Goal: Task Accomplishment & Management: Manage account settings

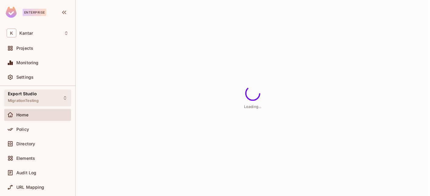
click at [29, 99] on span "MigrationTesting" at bounding box center [23, 101] width 31 height 5
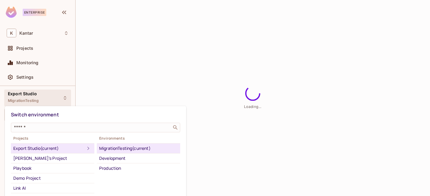
click at [193, 78] on div at bounding box center [215, 98] width 430 height 196
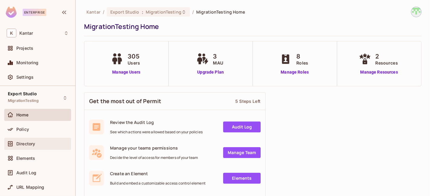
click at [19, 142] on span "Directory" at bounding box center [25, 144] width 19 height 5
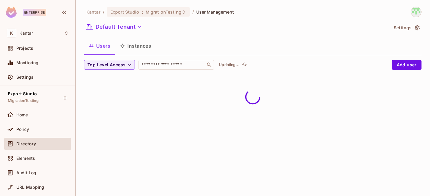
click at [149, 49] on button "Instances" at bounding box center [135, 45] width 41 height 15
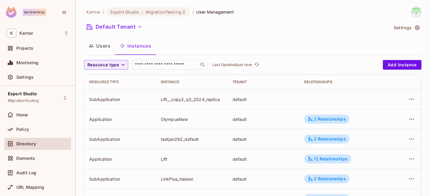
scroll to position [34, 0]
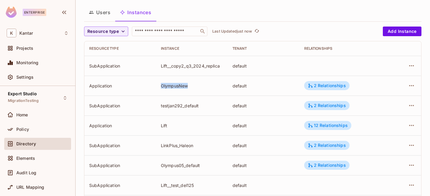
drag, startPoint x: 158, startPoint y: 86, endPoint x: 199, endPoint y: 87, distance: 40.8
click at [199, 87] on td "OlympusNew" at bounding box center [192, 86] width 72 height 20
copy div "OlympusNew"
click at [399, 84] on div at bounding box center [405, 86] width 21 height 10
click at [408, 84] on icon "button" at bounding box center [411, 85] width 7 height 7
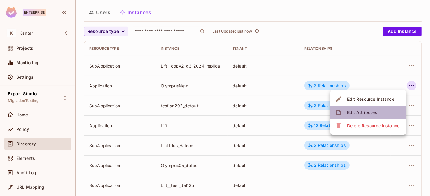
click at [392, 111] on li "Edit Attributes" at bounding box center [368, 112] width 76 height 13
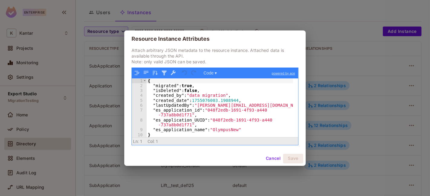
click at [218, 131] on div "{ "migrated" : true , "isDeleted" : false , "created_by" : "data migration" , "…" at bounding box center [220, 113] width 147 height 69
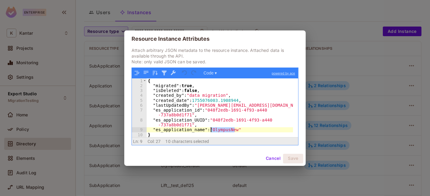
click at [218, 131] on div "{ "migrated" : true , "isDeleted" : false , "created_by" : "data migration" , "…" at bounding box center [220, 113] width 147 height 69
click at [275, 160] on button "Cancel" at bounding box center [273, 159] width 20 height 10
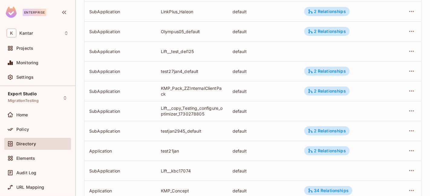
scroll to position [201, 0]
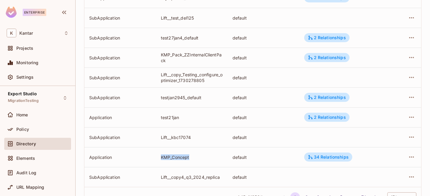
drag, startPoint x: 160, startPoint y: 158, endPoint x: 193, endPoint y: 158, distance: 33.2
click at [193, 158] on div "KMP_Concept" at bounding box center [192, 158] width 62 height 6
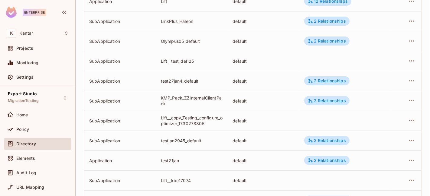
scroll to position [124, 0]
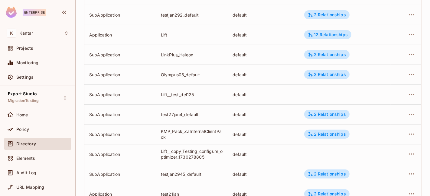
click at [33, 144] on span "Directory" at bounding box center [26, 144] width 20 height 5
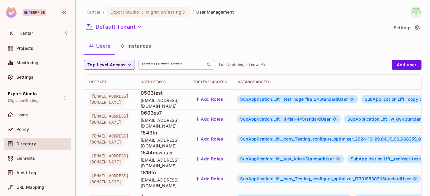
click at [184, 63] on input "text" at bounding box center [171, 65] width 63 height 6
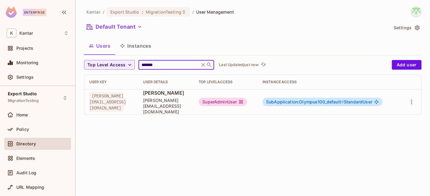
type input "*******"
click at [247, 101] on div "SuperAdminUser" at bounding box center [223, 102] width 48 height 8
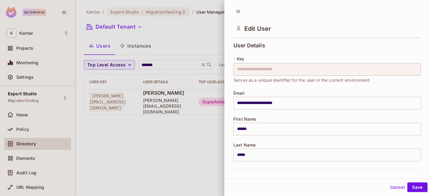
scroll to position [142, 0]
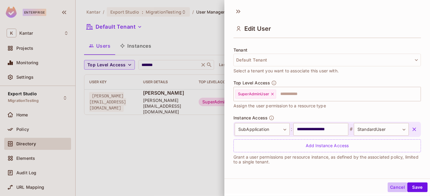
drag, startPoint x: 387, startPoint y: 186, endPoint x: 380, endPoint y: 188, distance: 6.5
click at [387, 188] on button "Cancel" at bounding box center [397, 188] width 20 height 10
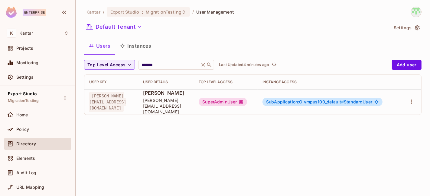
click at [247, 98] on div "SuperAdminUser" at bounding box center [223, 102] width 48 height 8
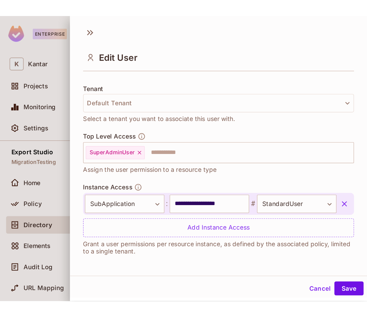
scroll to position [22, 0]
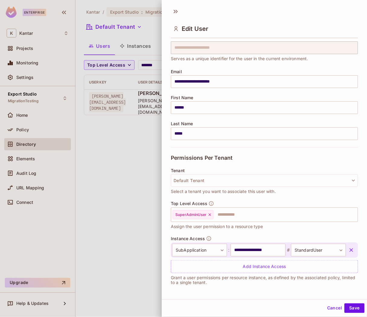
click at [139, 171] on div at bounding box center [183, 158] width 367 height 317
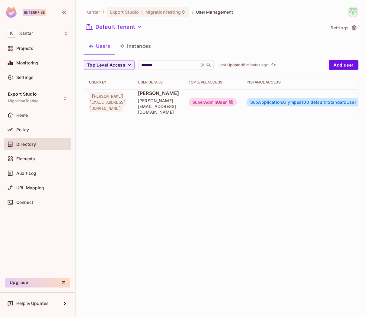
click at [237, 99] on div "SuperAdminUser" at bounding box center [213, 102] width 48 height 8
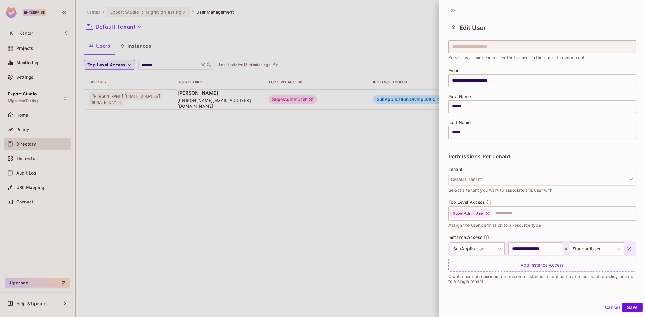
drag, startPoint x: 358, startPoint y: 127, endPoint x: 393, endPoint y: 116, distance: 36.8
click at [360, 127] on div at bounding box center [322, 158] width 645 height 317
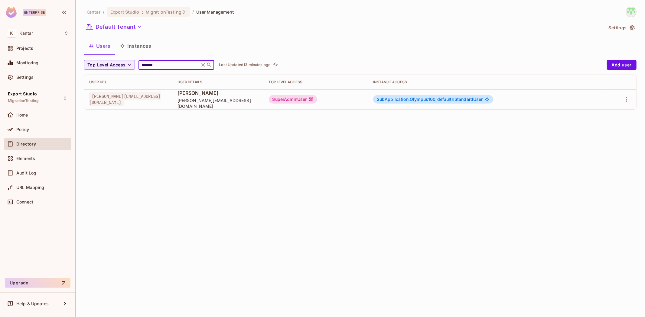
click at [160, 67] on input "*******" at bounding box center [168, 65] width 57 height 6
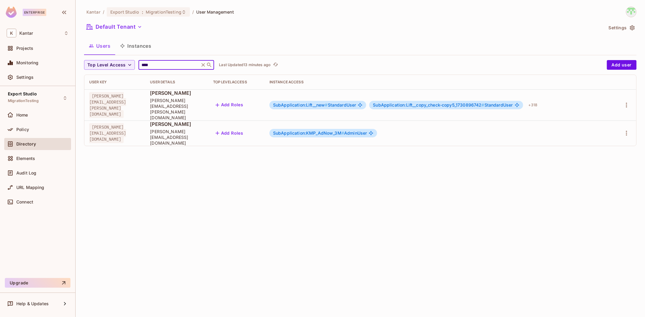
type input "****"
click at [341, 131] on span "SubApplication:KMP_AdNow_3M #" at bounding box center [308, 133] width 71 height 5
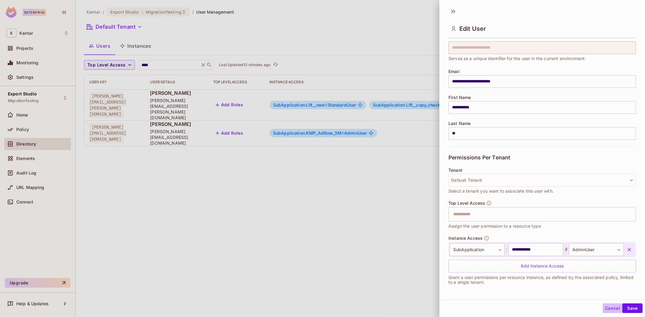
click at [429, 196] on button "Cancel" at bounding box center [612, 309] width 20 height 10
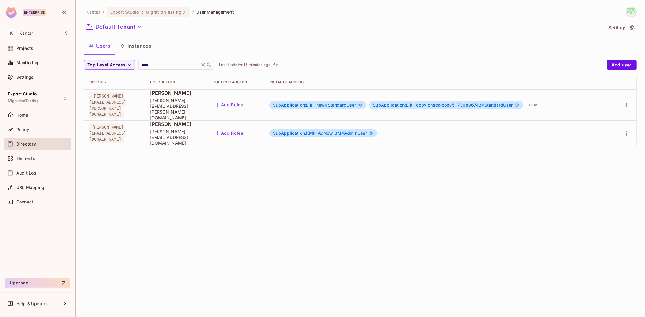
click at [397, 196] on div "Kantar / Export Studio : MigrationTesting / User Management Default Tenant Sett…" at bounding box center [360, 158] width 569 height 317
click at [296, 185] on div "Kantar / Export Studio : MigrationTesting / User Management Default Tenant Sett…" at bounding box center [360, 158] width 569 height 317
click at [316, 131] on span "SubApplication:KMP_AdNow_3M #" at bounding box center [308, 133] width 71 height 5
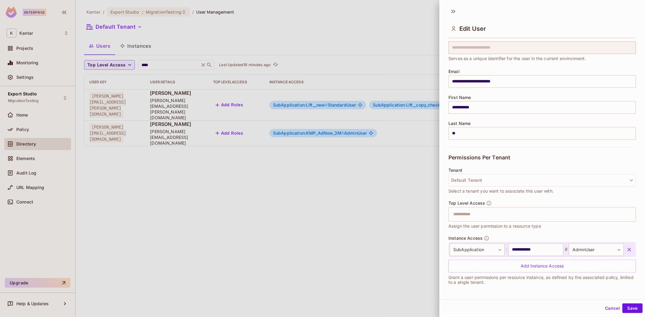
click at [3, 98] on div at bounding box center [322, 158] width 645 height 317
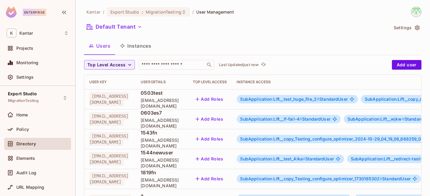
click at [134, 52] on button "Instances" at bounding box center [135, 45] width 41 height 15
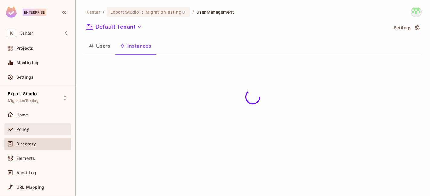
click at [29, 132] on div "Policy" at bounding box center [38, 129] width 62 height 7
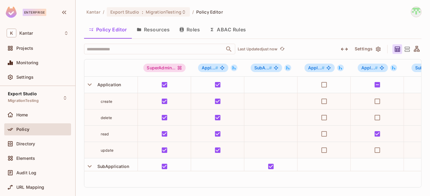
click at [145, 32] on button "Resources" at bounding box center [153, 29] width 43 height 15
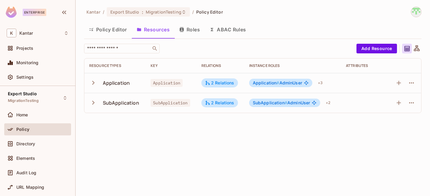
click at [92, 85] on icon "button" at bounding box center [93, 83] width 8 height 8
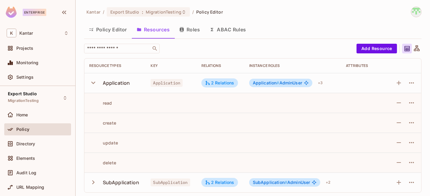
click at [93, 85] on icon "button" at bounding box center [93, 83] width 8 height 8
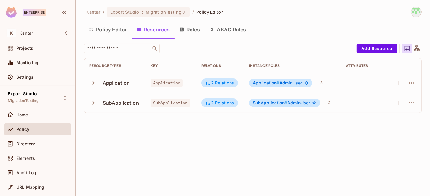
click at [111, 34] on button "Policy Editor" at bounding box center [108, 29] width 48 height 15
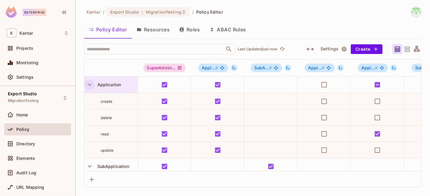
click at [89, 86] on icon "button" at bounding box center [90, 85] width 8 height 8
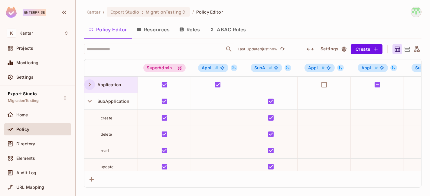
click at [89, 86] on icon "button" at bounding box center [90, 85] width 2 height 4
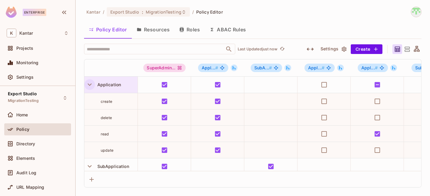
click at [89, 86] on icon "button" at bounding box center [90, 85] width 8 height 8
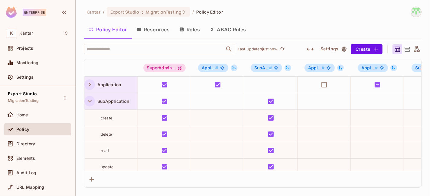
click at [86, 101] on icon "button" at bounding box center [90, 101] width 8 height 8
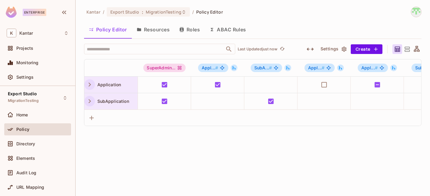
click at [86, 88] on icon "button" at bounding box center [90, 85] width 8 height 8
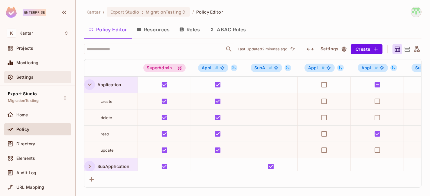
click at [29, 81] on div "Settings" at bounding box center [37, 77] width 67 height 12
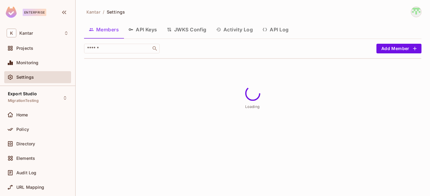
click at [279, 32] on button "API Log" at bounding box center [275, 29] width 36 height 15
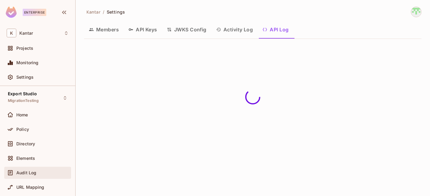
click at [34, 174] on span "Audit Log" at bounding box center [26, 173] width 20 height 5
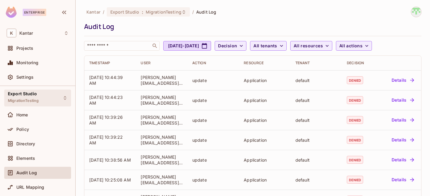
click at [39, 100] on div "Export Studio MigrationTesting" at bounding box center [37, 98] width 67 height 17
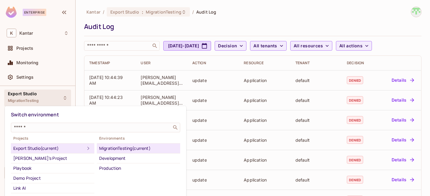
click at [28, 78] on div at bounding box center [215, 98] width 430 height 196
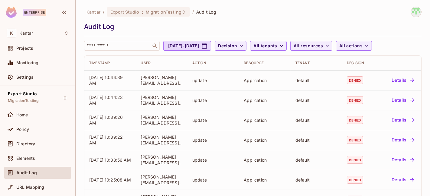
click at [28, 78] on span "Settings" at bounding box center [24, 77] width 17 height 5
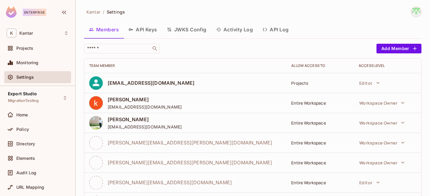
click at [281, 35] on button "API Log" at bounding box center [275, 29] width 36 height 15
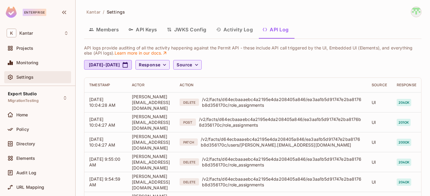
click at [37, 82] on div "Settings" at bounding box center [37, 77] width 67 height 12
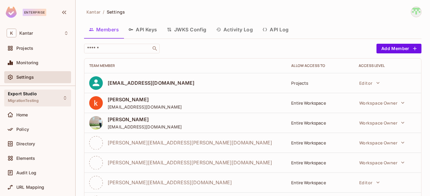
click at [33, 100] on span "MigrationTesting" at bounding box center [23, 101] width 31 height 5
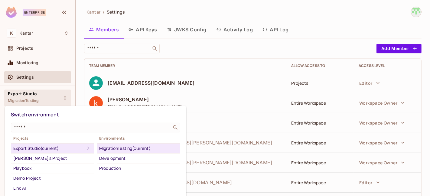
drag, startPoint x: 237, startPoint y: 45, endPoint x: 222, endPoint y: 50, distance: 14.9
click at [237, 45] on div at bounding box center [215, 98] width 430 height 196
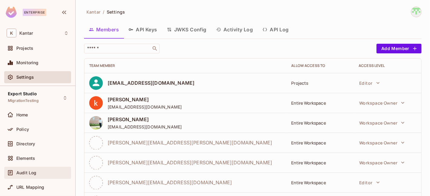
click at [34, 172] on span "Audit Log" at bounding box center [26, 173] width 20 height 5
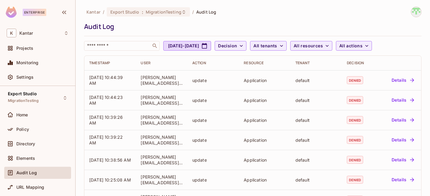
click at [141, 7] on div "Kantar / Export Studio : MigrationTesting / Audit Log" at bounding box center [150, 12] width 132 height 11
click at [142, 11] on span ":" at bounding box center [142, 12] width 2 height 5
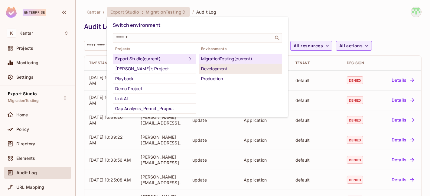
click at [209, 66] on div "Development" at bounding box center [240, 68] width 79 height 7
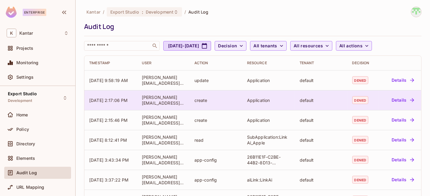
click at [184, 105] on td "devesh.kumar@kantar.com" at bounding box center [163, 100] width 53 height 20
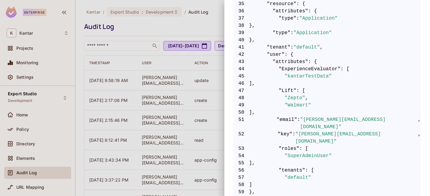
scroll to position [470, 0]
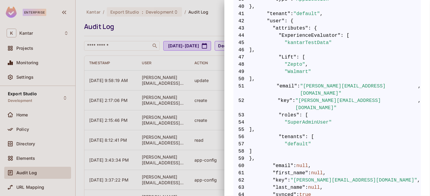
click at [151, 125] on div at bounding box center [215, 98] width 430 height 196
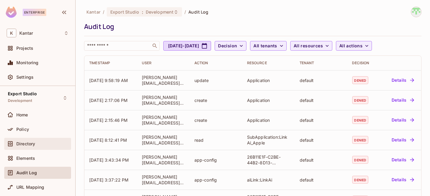
click at [35, 144] on div "Directory" at bounding box center [42, 144] width 52 height 5
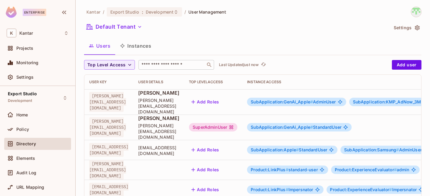
click at [173, 64] on input "text" at bounding box center [171, 65] width 63 height 6
click at [237, 123] on div "SuperAdminUser" at bounding box center [213, 127] width 48 height 8
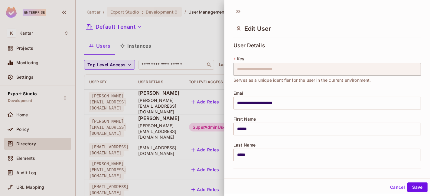
click at [287, 122] on div "First Name ****** ​" at bounding box center [326, 126] width 187 height 19
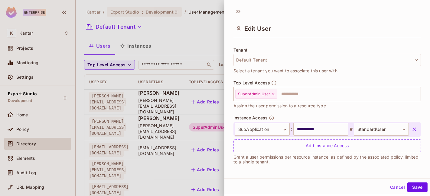
scroll to position [1, 0]
drag, startPoint x: 387, startPoint y: 187, endPoint x: 256, endPoint y: 137, distance: 140.0
click at [387, 187] on button "Cancel" at bounding box center [397, 187] width 20 height 10
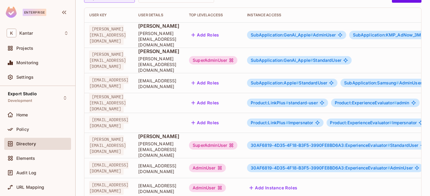
scroll to position [0, 0]
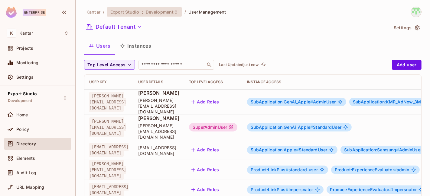
click at [136, 11] on span "Export Studio" at bounding box center [124, 12] width 29 height 6
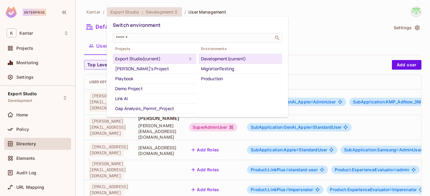
click at [217, 61] on div "Development (current)" at bounding box center [240, 58] width 79 height 7
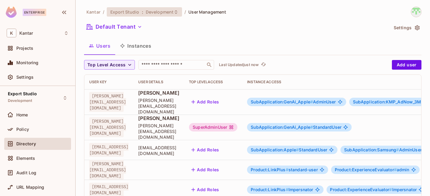
click at [150, 15] on div "Export Studio : Development" at bounding box center [144, 11] width 75 height 9
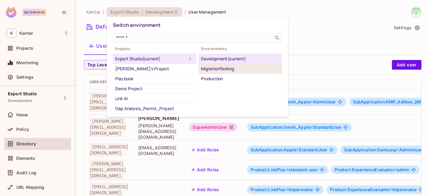
click at [220, 69] on div "MigrationTesting" at bounding box center [240, 68] width 79 height 7
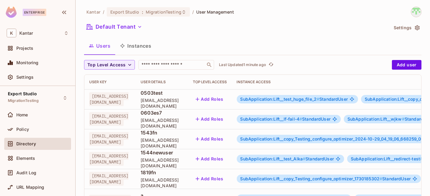
drag, startPoint x: 157, startPoint y: 36, endPoint x: 160, endPoint y: 38, distance: 3.9
click at [173, 63] on input "text" at bounding box center [171, 65] width 63 height 6
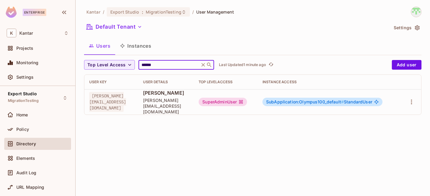
click at [247, 99] on div "SuperAdminUser" at bounding box center [223, 102] width 48 height 8
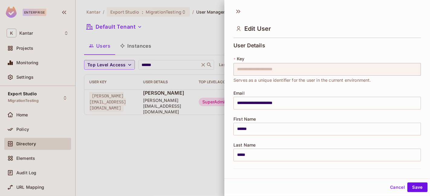
click at [254, 99] on body "**********" at bounding box center [215, 98] width 430 height 196
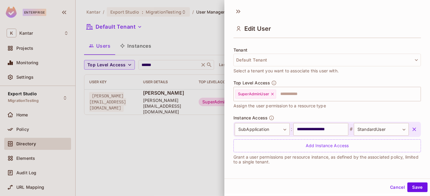
click at [161, 28] on div at bounding box center [215, 98] width 430 height 196
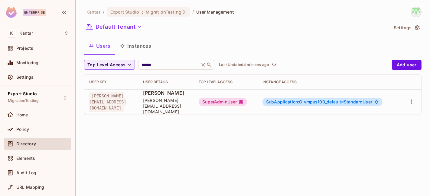
click at [247, 100] on div "SuperAdminUser" at bounding box center [223, 102] width 48 height 8
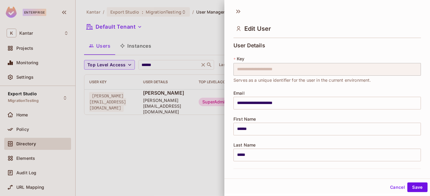
click at [180, 105] on div at bounding box center [215, 98] width 430 height 196
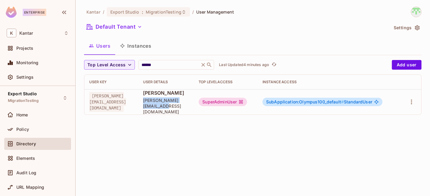
drag, startPoint x: 162, startPoint y: 104, endPoint x: 221, endPoint y: 104, distance: 58.6
click at [194, 104] on td "Devesh Kumar devesh.kumar@kantar.com" at bounding box center [166, 101] width 56 height 25
copy span "devesh.kumar@kantar.com"
drag, startPoint x: 257, startPoint y: 99, endPoint x: 257, endPoint y: 90, distance: 9.1
click at [257, 91] on td "SuperAdminUser" at bounding box center [226, 101] width 64 height 25
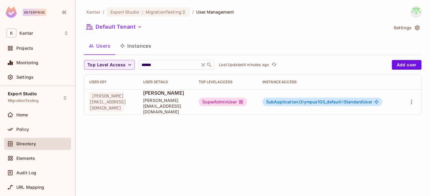
click at [247, 101] on div "SuperAdminUser" at bounding box center [223, 102] width 48 height 8
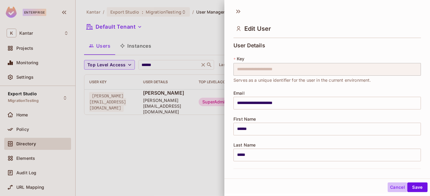
click at [394, 190] on button "Cancel" at bounding box center [397, 188] width 20 height 10
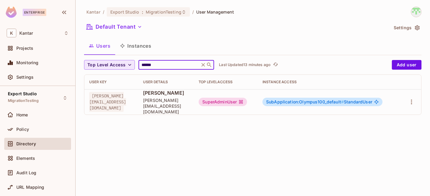
drag, startPoint x: 176, startPoint y: 62, endPoint x: 134, endPoint y: 65, distance: 42.7
click at [134, 65] on div "Top Level Access ****** ​ Last Updated 13 minutes ago" at bounding box center [236, 65] width 305 height 10
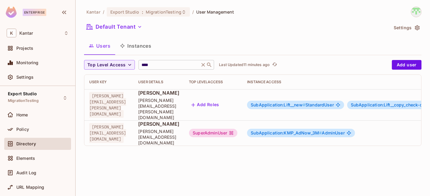
click at [173, 67] on input "****" at bounding box center [168, 65] width 57 height 6
paste input "**********"
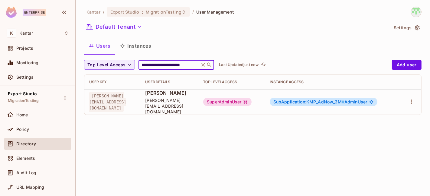
type input "**********"
click at [251, 99] on div "SuperAdminUser" at bounding box center [227, 102] width 48 height 8
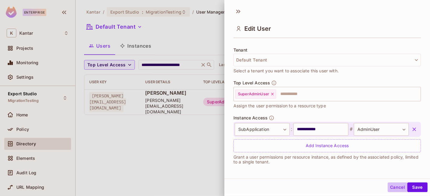
drag, startPoint x: 392, startPoint y: 186, endPoint x: 307, endPoint y: 154, distance: 91.4
click at [393, 186] on button "Cancel" at bounding box center [397, 188] width 20 height 10
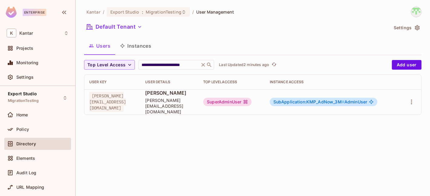
drag, startPoint x: 136, startPoint y: 42, endPoint x: 169, endPoint y: 56, distance: 35.8
click at [137, 43] on button "Instances" at bounding box center [135, 45] width 41 height 15
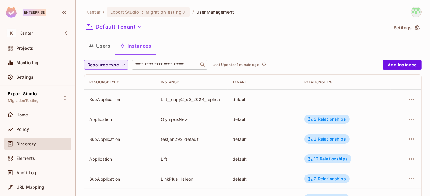
click at [165, 68] on div "​" at bounding box center [170, 65] width 76 height 10
paste input "**********"
type input "**********"
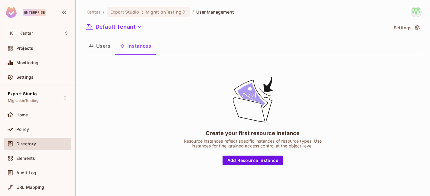
drag, startPoint x: 86, startPoint y: 48, endPoint x: 115, endPoint y: 47, distance: 28.4
click at [89, 48] on button "Users" at bounding box center [99, 45] width 31 height 15
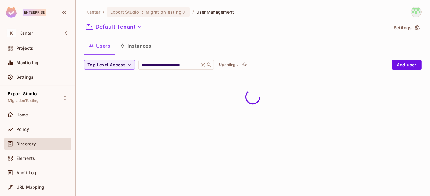
click at [128, 46] on button "Instances" at bounding box center [135, 45] width 41 height 15
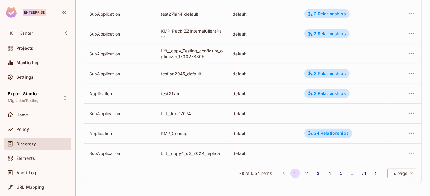
scroll to position [24, 0]
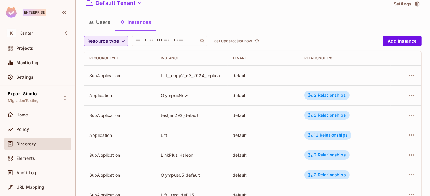
drag, startPoint x: 100, startPoint y: 46, endPoint x: 102, endPoint y: 43, distance: 4.1
click at [103, 42] on span "Resource type" at bounding box center [102, 41] width 31 height 8
click at [107, 57] on span "Application" at bounding box center [104, 55] width 31 height 6
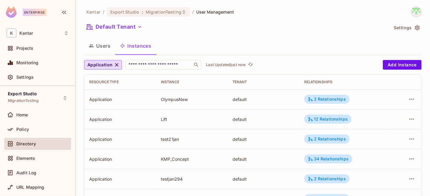
scroll to position [225, 0]
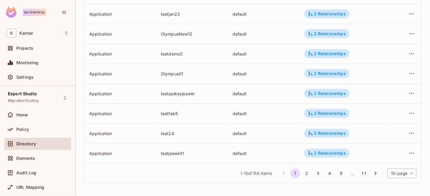
click at [394, 173] on body "Enterprise K Kantar Projects Monitoring Settings Export Studio MigrationTesting…" at bounding box center [215, 98] width 430 height 196
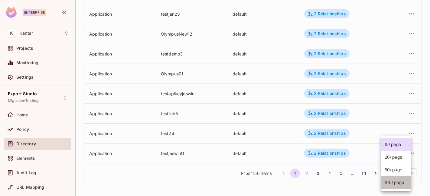
click at [392, 183] on li "100 / page" at bounding box center [396, 182] width 30 height 13
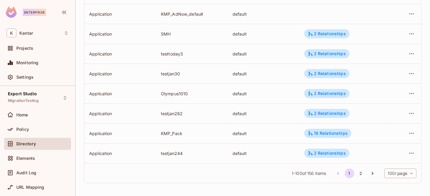
scroll to position [1719, 0]
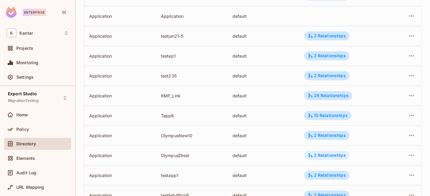
click at [313, 155] on div "2 Relationships" at bounding box center [327, 155] width 38 height 5
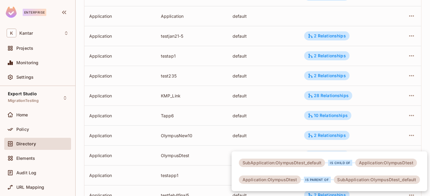
click at [213, 156] on div at bounding box center [215, 98] width 430 height 196
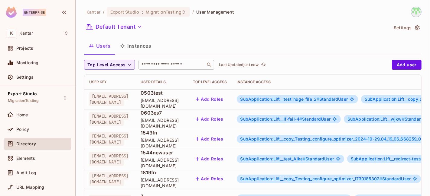
click at [161, 61] on div "​" at bounding box center [176, 65] width 76 height 10
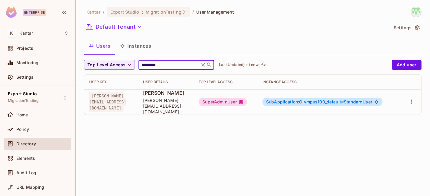
type input "*********"
click at [241, 99] on div "SuperAdminUser" at bounding box center [223, 102] width 48 height 8
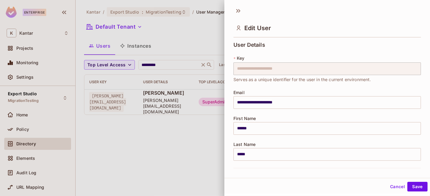
click at [222, 66] on div "**********" at bounding box center [215, 98] width 430 height 196
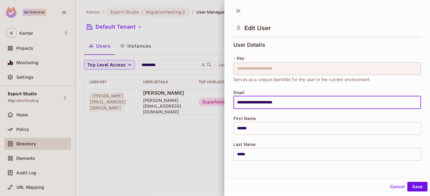
drag, startPoint x: 305, startPoint y: 104, endPoint x: 208, endPoint y: 104, distance: 96.7
click at [207, 104] on div "**********" at bounding box center [215, 98] width 430 height 196
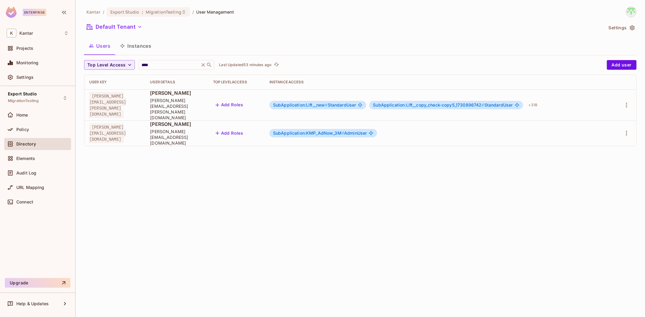
click at [133, 44] on button "Instances" at bounding box center [135, 45] width 41 height 15
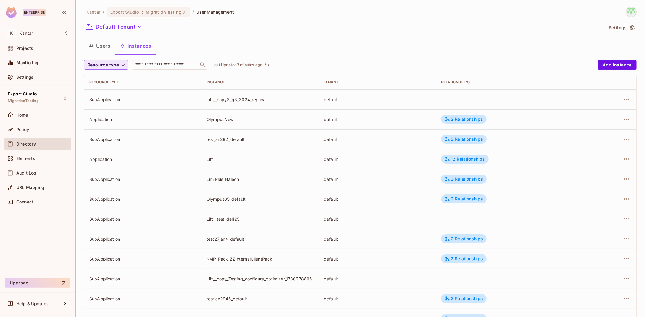
click at [104, 68] on span "Resource type" at bounding box center [102, 65] width 31 height 8
click at [107, 92] on span "SubApplication" at bounding box center [104, 92] width 31 height 6
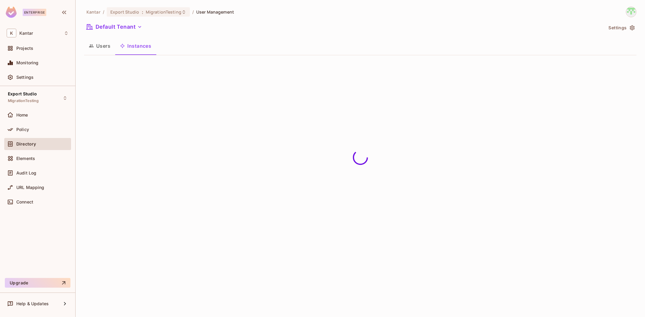
click at [395, 82] on div "Kantar / Export Studio : MigrationTesting / User Management Default Tenant Sett…" at bounding box center [360, 158] width 569 height 317
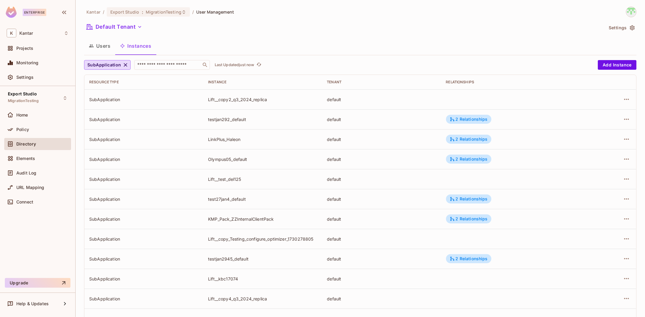
click at [270, 46] on div "Users Instances" at bounding box center [360, 45] width 552 height 15
click at [125, 63] on icon "button" at bounding box center [125, 65] width 6 height 6
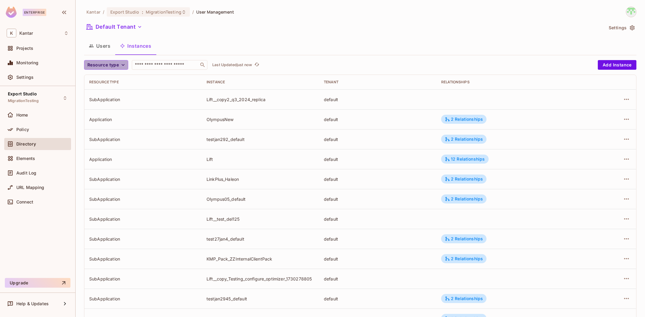
click at [120, 63] on icon "button" at bounding box center [123, 65] width 6 height 6
drag, startPoint x: 112, startPoint y: 79, endPoint x: 146, endPoint y: 82, distance: 34.0
click at [113, 79] on span "Application" at bounding box center [104, 79] width 31 height 6
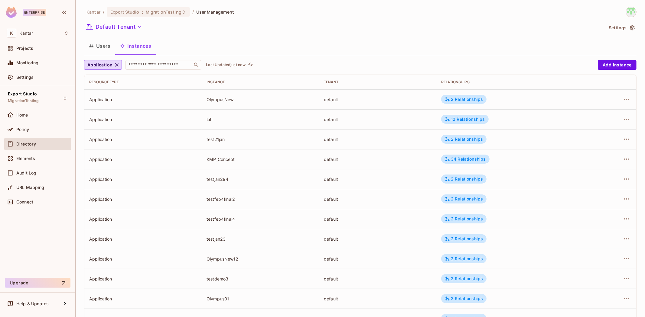
scroll to position [105, 0]
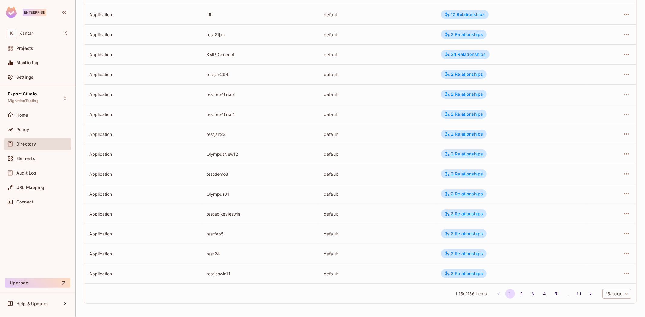
click at [609, 293] on body "Enterprise K Kantar Projects Monitoring Settings Export Studio MigrationTesting…" at bounding box center [322, 158] width 645 height 317
click at [605, 301] on li "100 / page" at bounding box center [611, 303] width 30 height 13
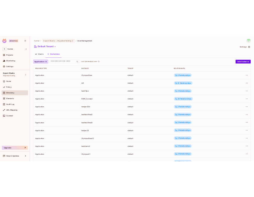
scroll to position [1715, 0]
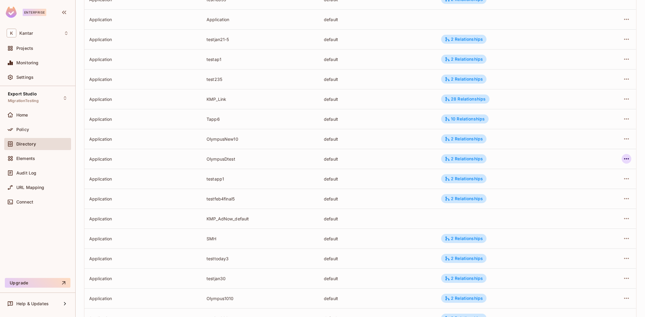
click at [622, 157] on icon "button" at bounding box center [625, 158] width 7 height 7
click at [579, 188] on div "Edit Attributes" at bounding box center [577, 186] width 30 height 6
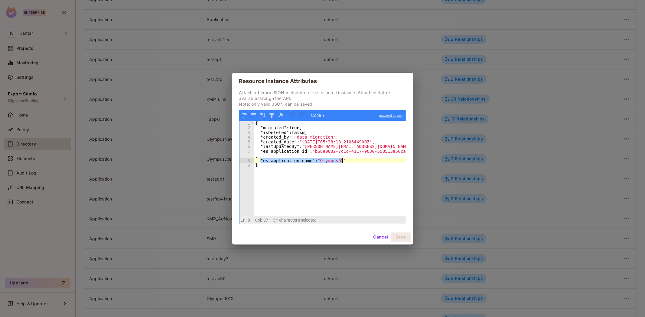
drag, startPoint x: 260, startPoint y: 162, endPoint x: 362, endPoint y: 161, distance: 102.1
click at [362, 161] on div "{ "migrated" : true , "isDeleted" : false , "created_by" : "data migration" , "…" at bounding box center [329, 173] width 151 height 105
click at [358, 159] on div "{ "migrated" : true , "isDeleted" : false , "created_by" : "data migration" , "…" at bounding box center [329, 168] width 151 height 95
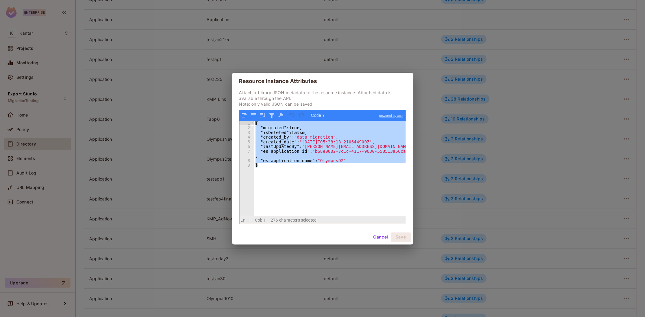
drag, startPoint x: 255, startPoint y: 156, endPoint x: 253, endPoint y: 123, distance: 32.7
click at [253, 123] on div "1 2 3 4 5 6 7 8 9 { "migrated" : true , "isDeleted" : false , "created_by" : "d…" at bounding box center [322, 168] width 166 height 95
click at [317, 173] on div "{ "migrated" : true , "isDeleted" : false , "created_by" : "data migration" , "…" at bounding box center [329, 168] width 151 height 95
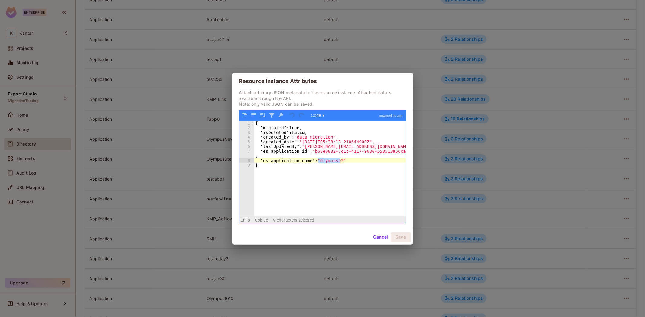
drag, startPoint x: 318, startPoint y: 160, endPoint x: 340, endPoint y: 161, distance: 22.1
click at [340, 161] on div "{ "migrated" : true , "isDeleted" : false , "created_by" : "data migration" , "…" at bounding box center [329, 173] width 151 height 105
click at [381, 236] on button "Cancel" at bounding box center [380, 238] width 20 height 10
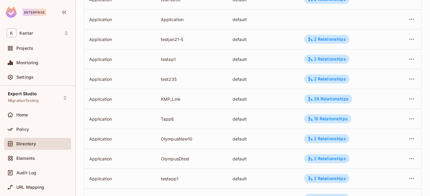
click at [169, 158] on div "OlympusDtest" at bounding box center [192, 159] width 62 height 6
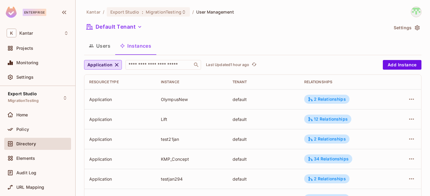
scroll to position [1719, 0]
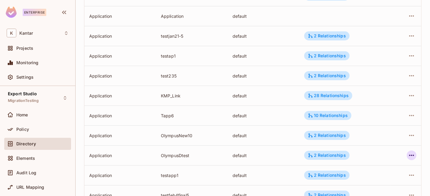
click at [408, 153] on icon "button" at bounding box center [411, 155] width 7 height 7
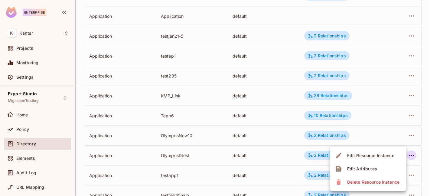
click at [370, 168] on div "Edit Attributes" at bounding box center [362, 169] width 30 height 6
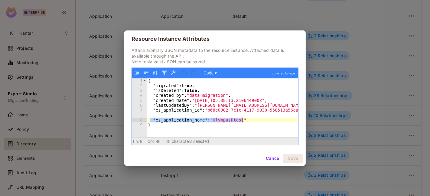
drag, startPoint x: 150, startPoint y: 120, endPoint x: 257, endPoint y: 120, distance: 107.0
click at [257, 120] on div "{ "migrated" : true , "isDeleted" : false , "created_by" : "data migration" , "…" at bounding box center [223, 113] width 152 height 69
click at [257, 120] on div "{ "migrated" : true , "isDeleted" : false , "created_by" : "data migration" , "…" at bounding box center [222, 108] width 151 height 59
drag, startPoint x: 152, startPoint y: 118, endPoint x: 256, endPoint y: 119, distance: 104.6
click at [256, 119] on div "{ "migrated" : true , "isDeleted" : false , "created_by" : "data migration" , "…" at bounding box center [223, 113] width 152 height 69
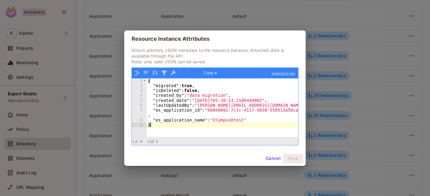
drag, startPoint x: 253, startPoint y: 124, endPoint x: 224, endPoint y: 127, distance: 29.2
click at [253, 124] on div "{ "migrated" : true , "isDeleted" : false , "created_by" : "data migration" , "…" at bounding box center [223, 113] width 152 height 69
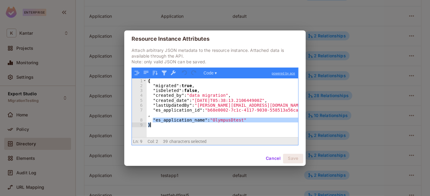
drag, startPoint x: 152, startPoint y: 120, endPoint x: 256, endPoint y: 123, distance: 104.6
click at [256, 123] on div "{ "migrated" : true , "isDeleted" : false , "created_by" : "data migration" , "…" at bounding box center [223, 113] width 152 height 69
click at [240, 128] on div "{ "migrated" : true , "isDeleted" : false , "created_by" : "data migration" , "…" at bounding box center [222, 108] width 151 height 59
drag, startPoint x: 154, startPoint y: 121, endPoint x: 254, endPoint y: 114, distance: 100.0
click at [254, 114] on div "{ "migrated" : true , "isDeleted" : false , "created_by" : "data migration" , "…" at bounding box center [223, 113] width 152 height 69
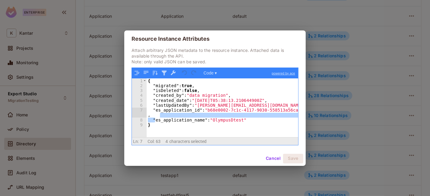
click at [272, 156] on button "Cancel" at bounding box center [273, 159] width 20 height 10
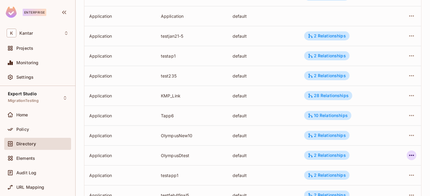
click at [408, 153] on icon "button" at bounding box center [411, 155] width 7 height 7
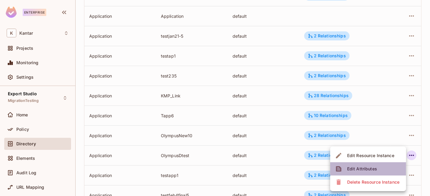
click at [376, 166] on span "Edit Attributes" at bounding box center [362, 169] width 34 height 10
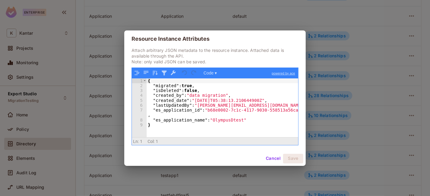
click at [270, 160] on button "Cancel" at bounding box center [273, 159] width 20 height 10
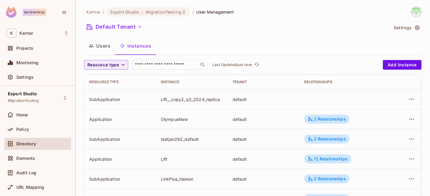
click at [120, 66] on icon "button" at bounding box center [123, 65] width 6 height 6
drag, startPoint x: 112, startPoint y: 82, endPoint x: 126, endPoint y: 82, distance: 14.5
click at [111, 82] on li "Application" at bounding box center [104, 78] width 40 height 13
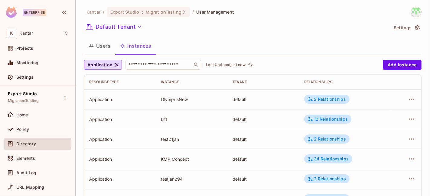
scroll to position [225, 0]
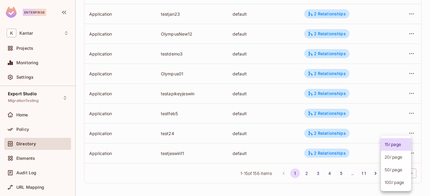
drag, startPoint x: 402, startPoint y: 175, endPoint x: 397, endPoint y: 175, distance: 5.1
click at [402, 175] on body "Enterprise K Kantar Projects Monitoring Settings Export Studio MigrationTesting…" at bounding box center [215, 98] width 430 height 196
drag, startPoint x: 396, startPoint y: 184, endPoint x: 373, endPoint y: 170, distance: 27.5
click at [396, 183] on li "100 / page" at bounding box center [396, 182] width 30 height 13
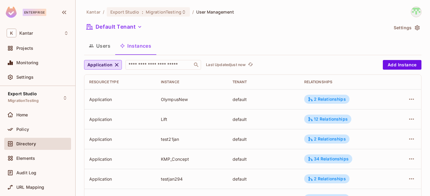
scroll to position [1776, 0]
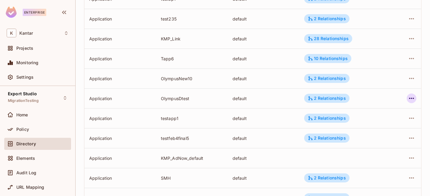
click at [408, 99] on icon "button" at bounding box center [411, 98] width 7 height 7
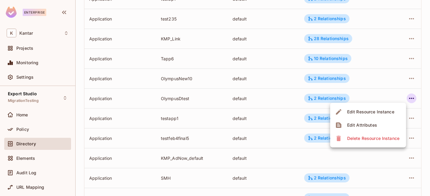
click at [373, 129] on span "Edit Attributes" at bounding box center [362, 126] width 34 height 10
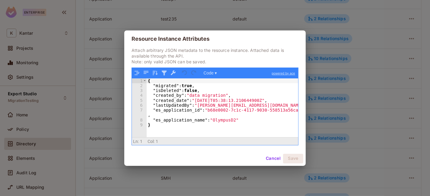
click at [217, 120] on div "{ "migrated" : true , "isDeleted" : false , "created_by" : "data migration" , "…" at bounding box center [223, 113] width 152 height 69
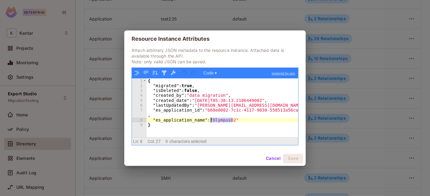
click at [217, 120] on div "{ "migrated" : true , "isDeleted" : false , "created_by" : "data migration" , "…" at bounding box center [223, 113] width 152 height 69
click at [272, 156] on button "Cancel" at bounding box center [273, 159] width 20 height 10
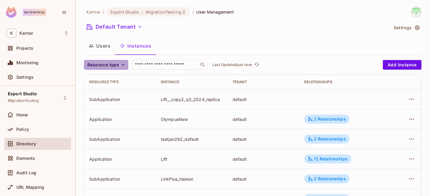
click at [115, 64] on span "Resource type" at bounding box center [102, 65] width 31 height 8
click at [110, 81] on span "Application" at bounding box center [104, 79] width 31 height 6
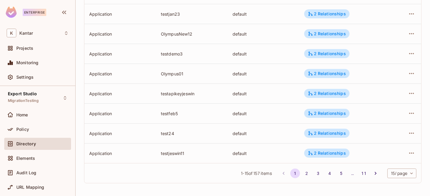
click at [403, 172] on body "Enterprise K Kantar Projects Monitoring Settings Export Studio MigrationTesting…" at bounding box center [215, 98] width 430 height 196
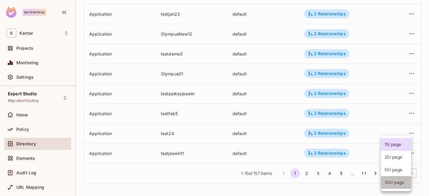
drag, startPoint x: 389, startPoint y: 184, endPoint x: 389, endPoint y: 180, distance: 4.2
click at [388, 184] on li "100 / page" at bounding box center [396, 182] width 30 height 13
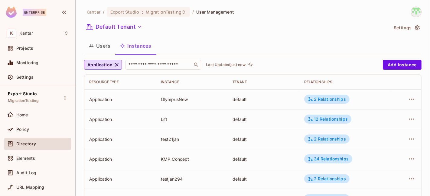
scroll to position [1776, 0]
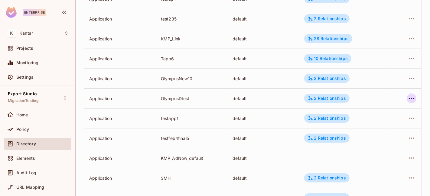
click at [409, 99] on icon "button" at bounding box center [411, 98] width 7 height 7
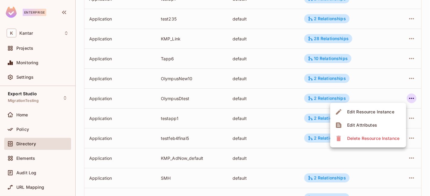
click at [375, 125] on div "Edit Attributes" at bounding box center [362, 125] width 30 height 6
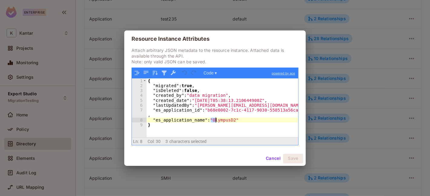
drag, startPoint x: 211, startPoint y: 120, endPoint x: 242, endPoint y: 122, distance: 31.5
click at [240, 123] on div "{ "migrated" : true , "isDeleted" : false , "created_by" : "data migration" , "…" at bounding box center [223, 113] width 152 height 69
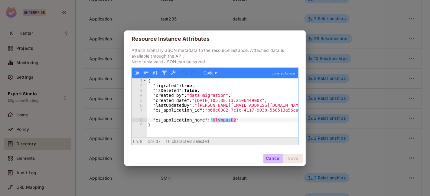
drag, startPoint x: 273, startPoint y: 157, endPoint x: 278, endPoint y: 143, distance: 15.5
click at [273, 156] on button "Cancel" at bounding box center [273, 159] width 20 height 10
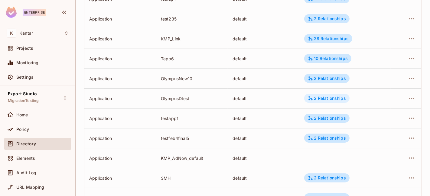
click at [320, 99] on div "2 Relationships" at bounding box center [327, 98] width 38 height 5
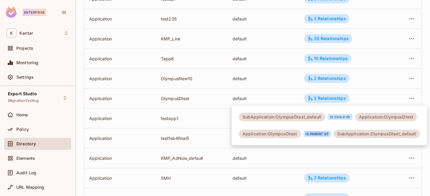
drag, startPoint x: 303, startPoint y: 137, endPoint x: 324, endPoint y: 135, distance: 21.0
click at [328, 137] on div "Application:OlympusDtest is parent of SubApplication:OlympusDtest_default" at bounding box center [329, 134] width 181 height 8
click at [259, 100] on div at bounding box center [215, 98] width 430 height 196
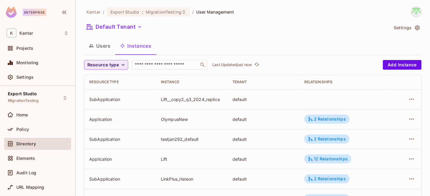
click at [115, 65] on span "Resource type" at bounding box center [102, 65] width 31 height 8
drag, startPoint x: 111, startPoint y: 77, endPoint x: 153, endPoint y: 61, distance: 44.3
click at [111, 76] on span "Application" at bounding box center [104, 79] width 31 height 6
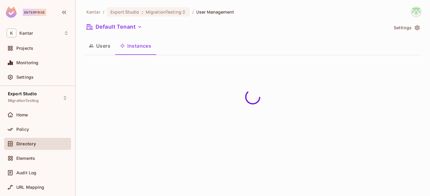
click at [219, 47] on div "Users Instances" at bounding box center [252, 45] width 337 height 15
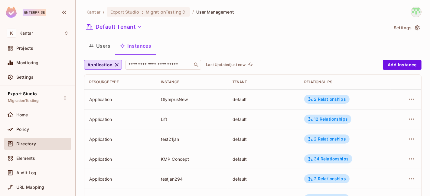
scroll to position [225, 0]
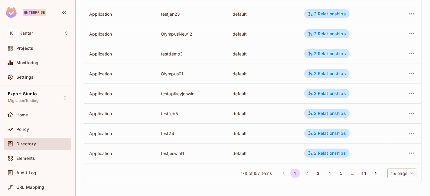
click at [392, 174] on body "Enterprise K Kantar Projects Monitoring Settings Export Studio MigrationTesting…" at bounding box center [215, 98] width 430 height 196
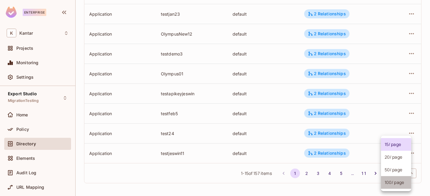
click at [389, 183] on li "100 / page" at bounding box center [396, 182] width 30 height 13
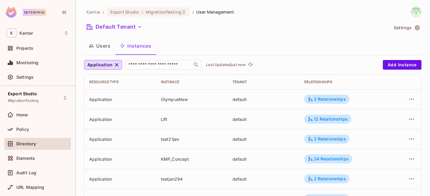
scroll to position [1776, 0]
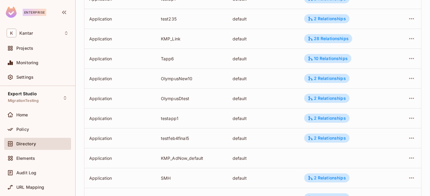
click at [322, 103] on td "2 Relationships" at bounding box center [344, 99] width 91 height 20
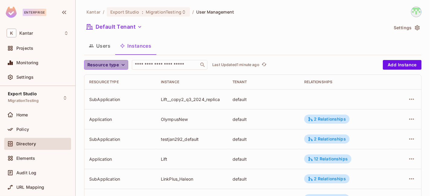
click at [117, 66] on span "Resource type" at bounding box center [102, 65] width 31 height 8
click at [113, 78] on span "Application" at bounding box center [104, 79] width 31 height 6
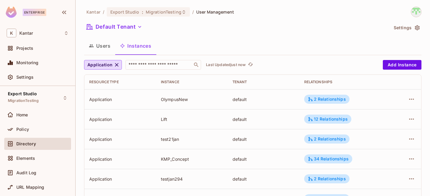
scroll to position [225, 0]
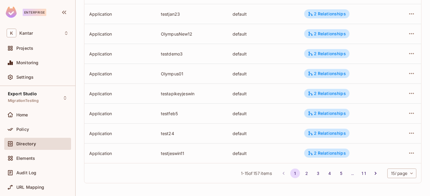
click at [386, 174] on body "Enterprise K Kantar Projects Monitoring Settings Export Studio MigrationTesting…" at bounding box center [215, 98] width 430 height 196
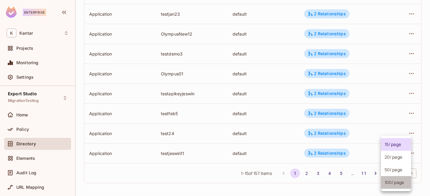
click at [388, 184] on li "100 / page" at bounding box center [396, 182] width 30 height 13
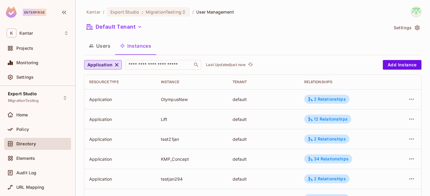
scroll to position [1776, 0]
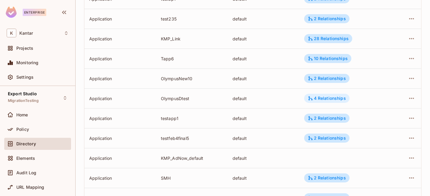
click at [319, 101] on div "4 Relationships" at bounding box center [326, 98] width 45 height 9
